Goal: Information Seeking & Learning: Learn about a topic

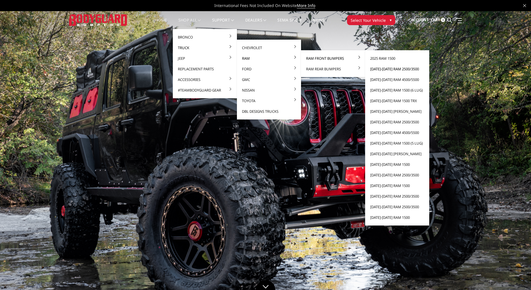
click at [392, 70] on link "[DATE]-[DATE] Ram 2500/3500" at bounding box center [398, 69] width 60 height 11
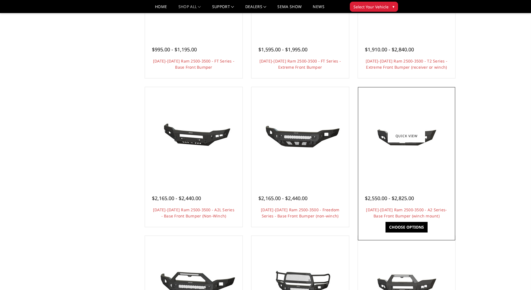
scroll to position [139, 0]
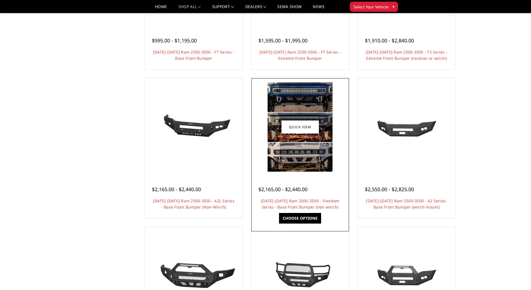
click at [310, 146] on img at bounding box center [300, 126] width 65 height 89
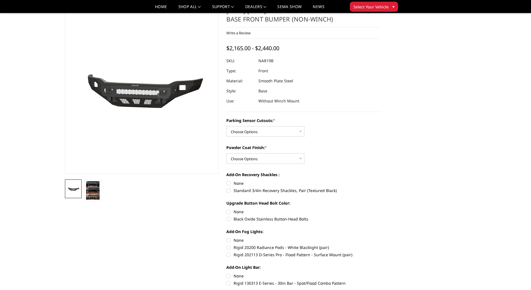
scroll to position [56, 0]
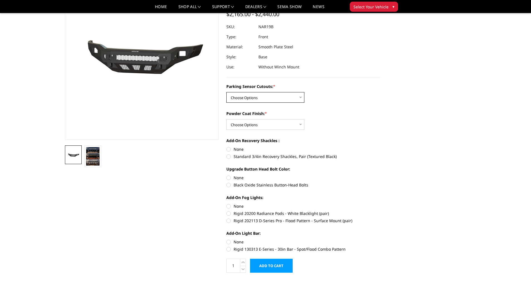
click at [280, 98] on select "Choose Options No - Without Parking Sensor Cutouts Yes - With Parking Sensor Cu…" at bounding box center [265, 97] width 78 height 11
select select "2719"
click at [226, 92] on select "Choose Options No - Without Parking Sensor Cutouts Yes - With Parking Sensor Cu…" at bounding box center [265, 97] width 78 height 11
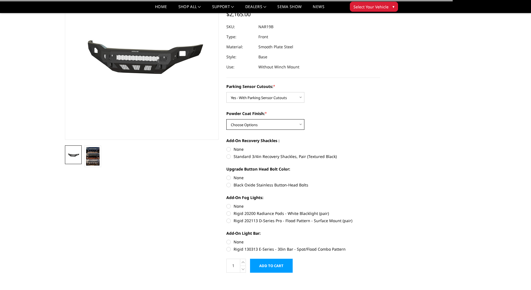
click at [278, 125] on select "Choose Options Bare Metal Texture Black Powder Coat" at bounding box center [265, 124] width 78 height 11
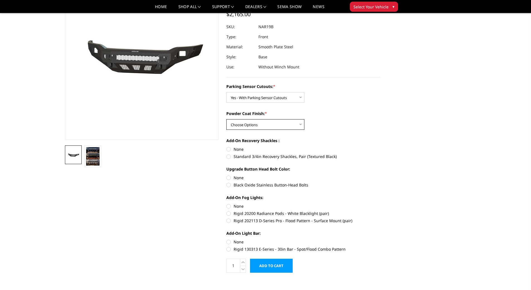
select select "2720"
click at [226, 119] on select "Choose Options Bare Metal Texture Black Powder Coat" at bounding box center [265, 124] width 78 height 11
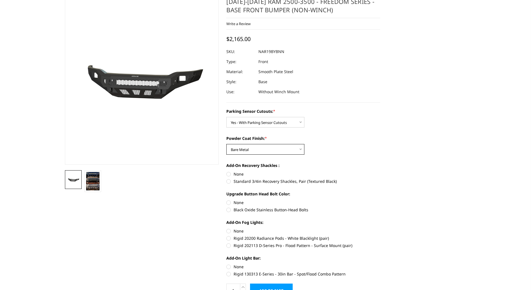
scroll to position [0, 0]
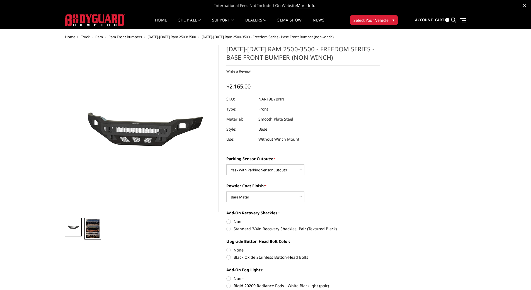
click at [98, 227] on img at bounding box center [92, 228] width 13 height 18
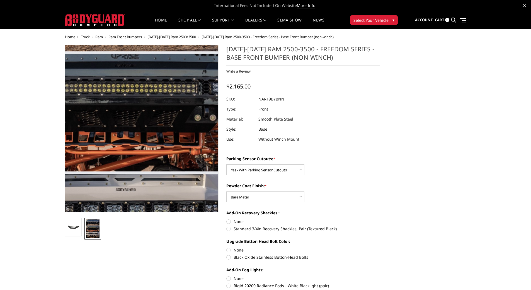
click at [163, 144] on img at bounding box center [127, 111] width 260 height 357
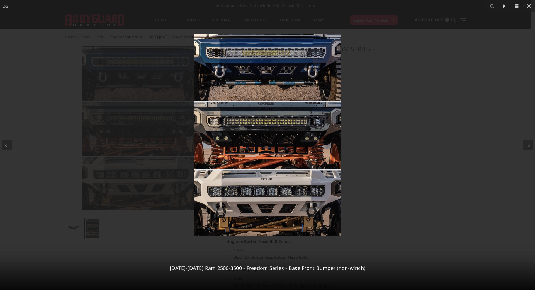
click at [492, 74] on div at bounding box center [267, 145] width 535 height 290
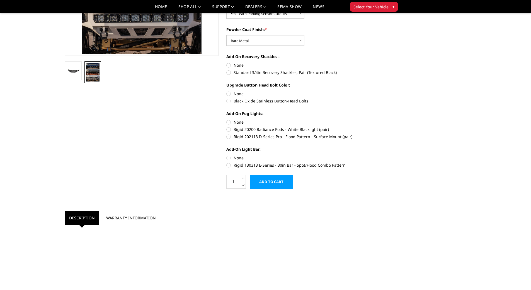
scroll to position [139, 0]
click at [231, 123] on label "None" at bounding box center [303, 122] width 154 height 6
click at [227, 120] on input "None" at bounding box center [226, 119] width 0 height 0
radio input "true"
click at [233, 94] on label "None" at bounding box center [303, 94] width 154 height 6
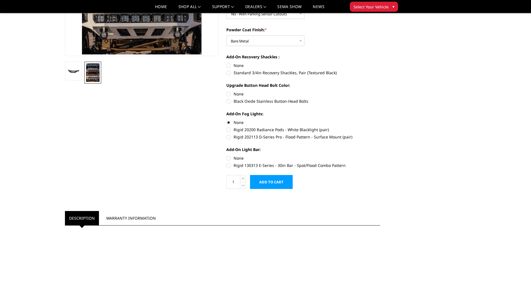
click at [227, 91] on input "None" at bounding box center [226, 91] width 0 height 0
radio input "true"
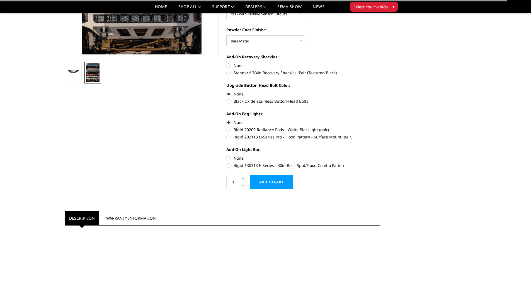
click at [231, 66] on label "None" at bounding box center [303, 65] width 154 height 6
click at [227, 63] on input "None" at bounding box center [226, 62] width 0 height 0
radio input "true"
click at [232, 158] on label "None" at bounding box center [303, 158] width 154 height 6
click at [227, 155] on input "None" at bounding box center [226, 155] width 0 height 0
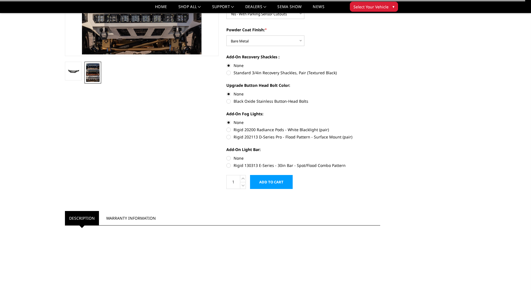
radio input "true"
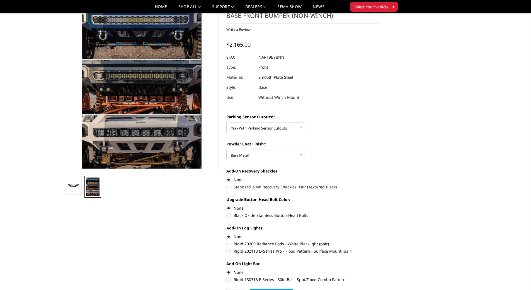
scroll to position [0, 0]
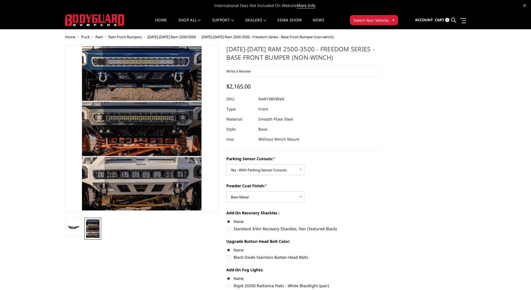
drag, startPoint x: 287, startPoint y: 99, endPoint x: 258, endPoint y: 97, distance: 28.5
click at [258, 97] on div at bounding box center [303, 99] width 154 height 10
click at [286, 100] on div at bounding box center [303, 99] width 154 height 10
drag, startPoint x: 286, startPoint y: 99, endPoint x: 260, endPoint y: 99, distance: 26.8
click at [260, 99] on dl "SKU: NAR19BYBNN UPC: Type: Front Material: Smooth Plate Steel Style: Base Use: …" at bounding box center [303, 119] width 154 height 50
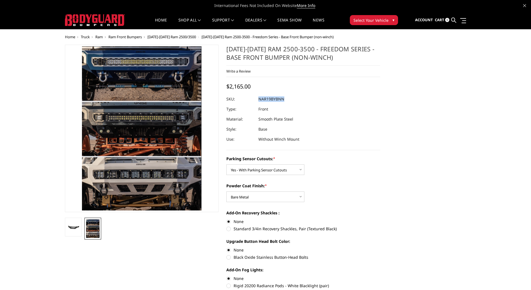
copy dl "NAR19BYBNN UPC:"
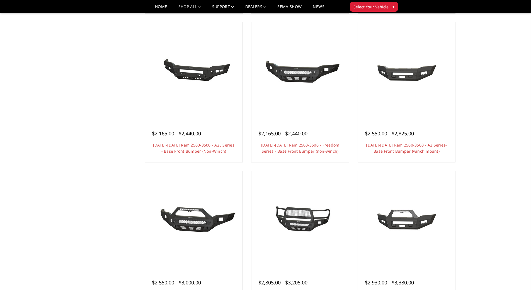
scroll to position [139, 0]
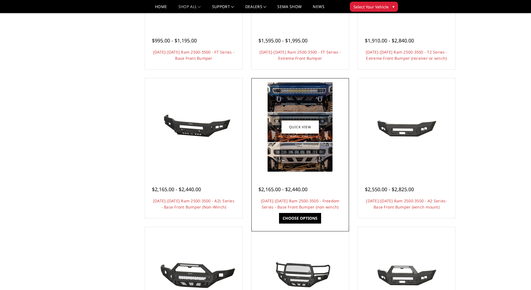
click at [321, 148] on img at bounding box center [300, 126] width 65 height 89
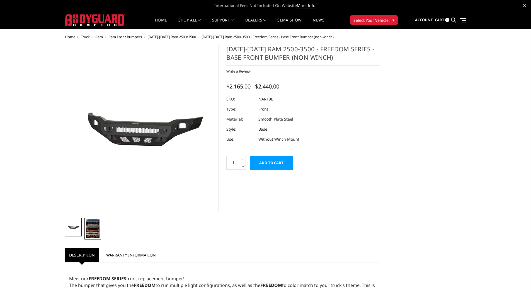
click at [98, 222] on img at bounding box center [92, 228] width 13 height 18
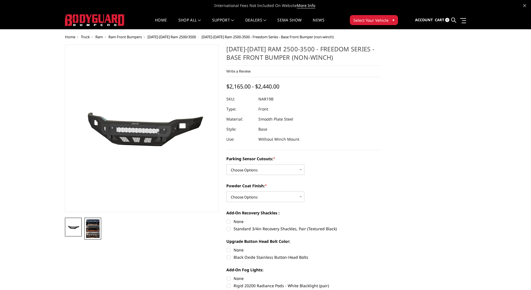
click at [92, 226] on img at bounding box center [92, 228] width 13 height 18
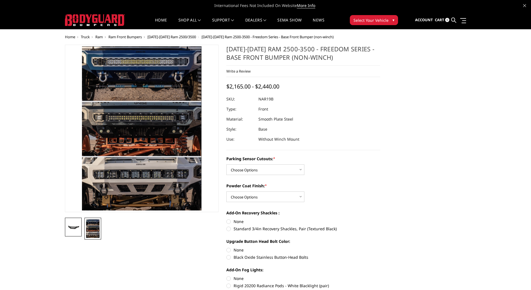
click at [78, 232] on link at bounding box center [73, 227] width 17 height 19
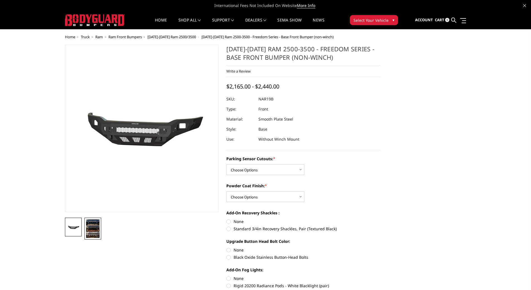
click at [97, 230] on img at bounding box center [92, 228] width 13 height 18
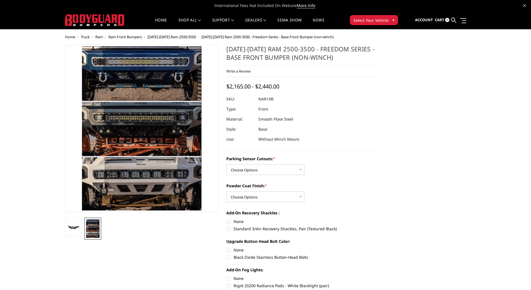
click at [368, 91] on div "[DATE]-[DATE] Ram 2500-3500 - Freedom Series - Base Front Bumper (non-winch) Wr…" at bounding box center [303, 97] width 154 height 105
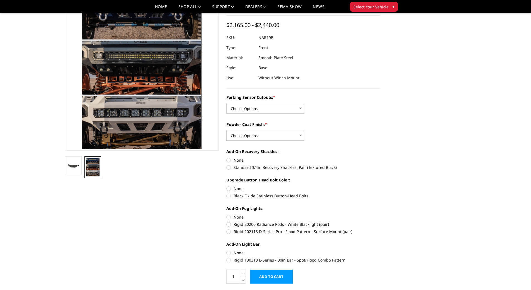
scroll to position [56, 0]
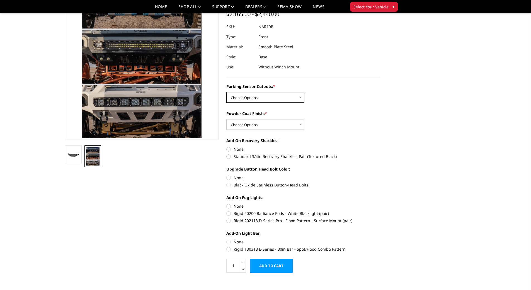
click at [277, 98] on select "Choose Options No - Without Parking Sensor Cutouts Yes - With Parking Sensor Cu…" at bounding box center [265, 97] width 78 height 11
click at [276, 122] on select "Choose Options Bare Metal Texture Black Powder Coat" at bounding box center [265, 124] width 78 height 11
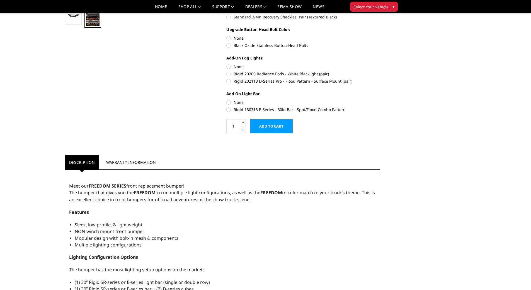
scroll to position [0, 0]
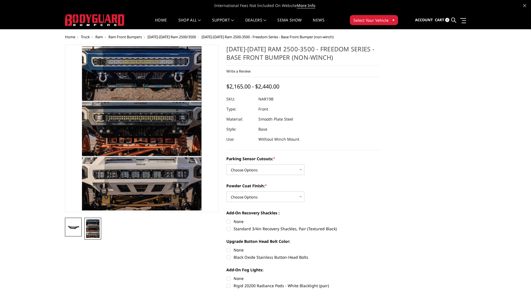
click at [80, 233] on link at bounding box center [73, 227] width 17 height 19
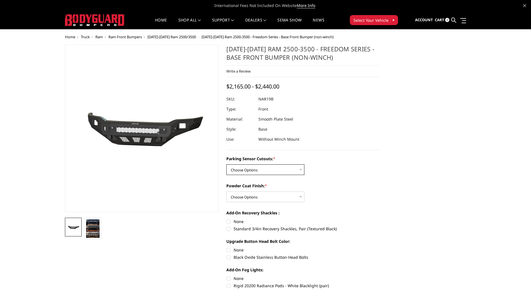
click at [279, 170] on select "Choose Options No - Without Parking Sensor Cutouts Yes - With Parking Sensor Cu…" at bounding box center [265, 169] width 78 height 11
select select "2719"
click at [226, 164] on select "Choose Options No - Without Parking Sensor Cutouts Yes - With Parking Sensor Cu…" at bounding box center [265, 169] width 78 height 11
click at [286, 194] on select "Choose Options Bare Metal Texture Black Powder Coat" at bounding box center [265, 196] width 78 height 11
select select "2720"
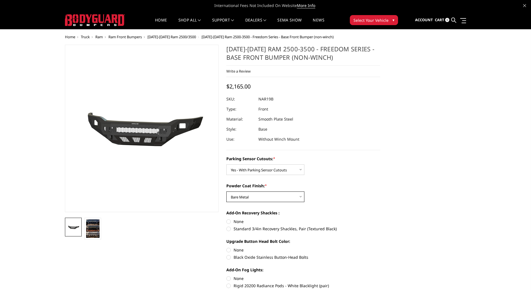
click at [226, 191] on select "Choose Options Bare Metal Texture Black Powder Coat" at bounding box center [265, 196] width 78 height 11
click at [334, 156] on label "Parking Sensor Cutouts: *" at bounding box center [303, 159] width 154 height 6
click at [305, 164] on select "Choose Options No - Without Parking Sensor Cutouts Yes - With Parking Sensor Cu…" at bounding box center [265, 169] width 78 height 11
click at [259, 98] on dl "SKU: NAR19BYBNN UPC: Type: Front Material: Smooth Plate Steel Style: Base Use: …" at bounding box center [303, 119] width 154 height 50
copy dl "NAR19BYBNN UPC:"
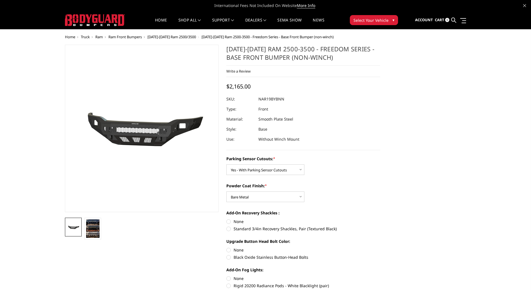
click at [377, 88] on div "[DATE]-[DATE] Ram 2500-3500 - Freedom Series - Base Front Bumper (non-winch) Wr…" at bounding box center [303, 97] width 154 height 105
click at [98, 230] on img at bounding box center [92, 228] width 13 height 18
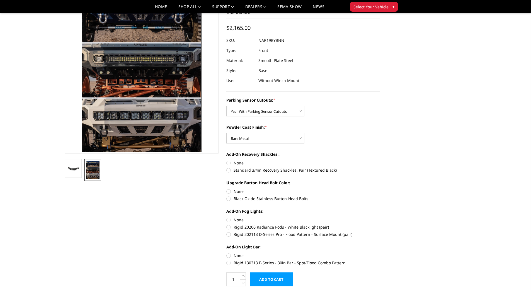
scroll to position [56, 0]
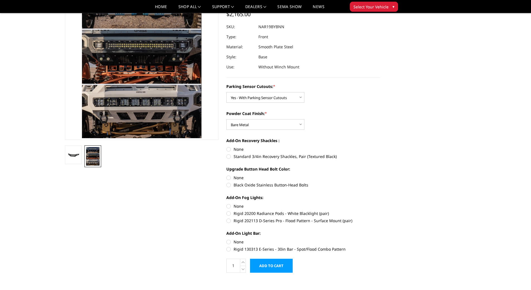
click at [279, 118] on div "Powder Coat Finish: * Choose Options Bare Metal Texture Black Powder Coat" at bounding box center [303, 119] width 154 height 19
click at [279, 119] on div "Powder Coat Finish: * Choose Options Bare Metal Texture Black Powder Coat" at bounding box center [303, 119] width 154 height 19
click at [278, 121] on select "Choose Options Bare Metal Texture Black Powder Coat" at bounding box center [265, 124] width 78 height 11
click at [335, 116] on label "Powder Coat Finish: *" at bounding box center [303, 113] width 154 height 6
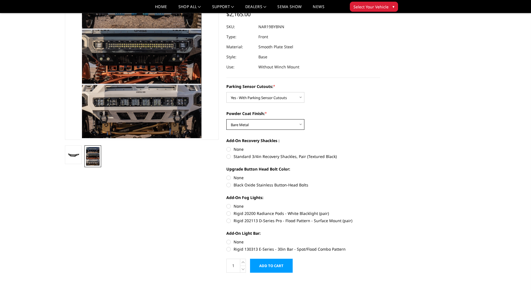
click at [305, 119] on select "Choose Options Bare Metal Texture Black Powder Coat" at bounding box center [265, 124] width 78 height 11
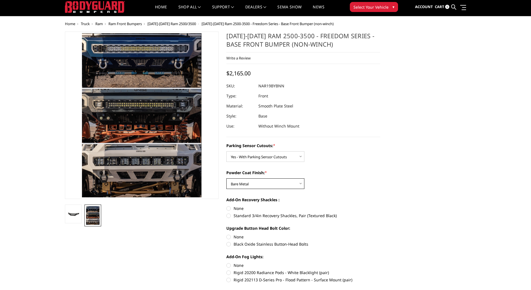
scroll to position [0, 0]
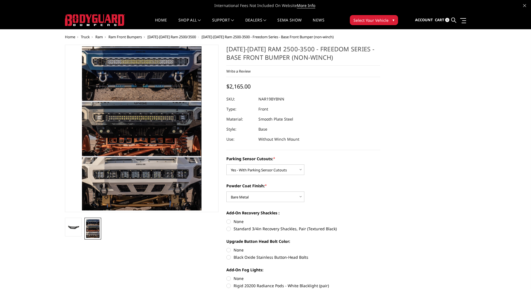
click at [339, 112] on dl "SKU: NAR19BYBNN UPC: Type: Front Material: Smooth Plate Steel Style: Base Use: …" at bounding box center [303, 119] width 154 height 50
